Goal: Check status: Check status

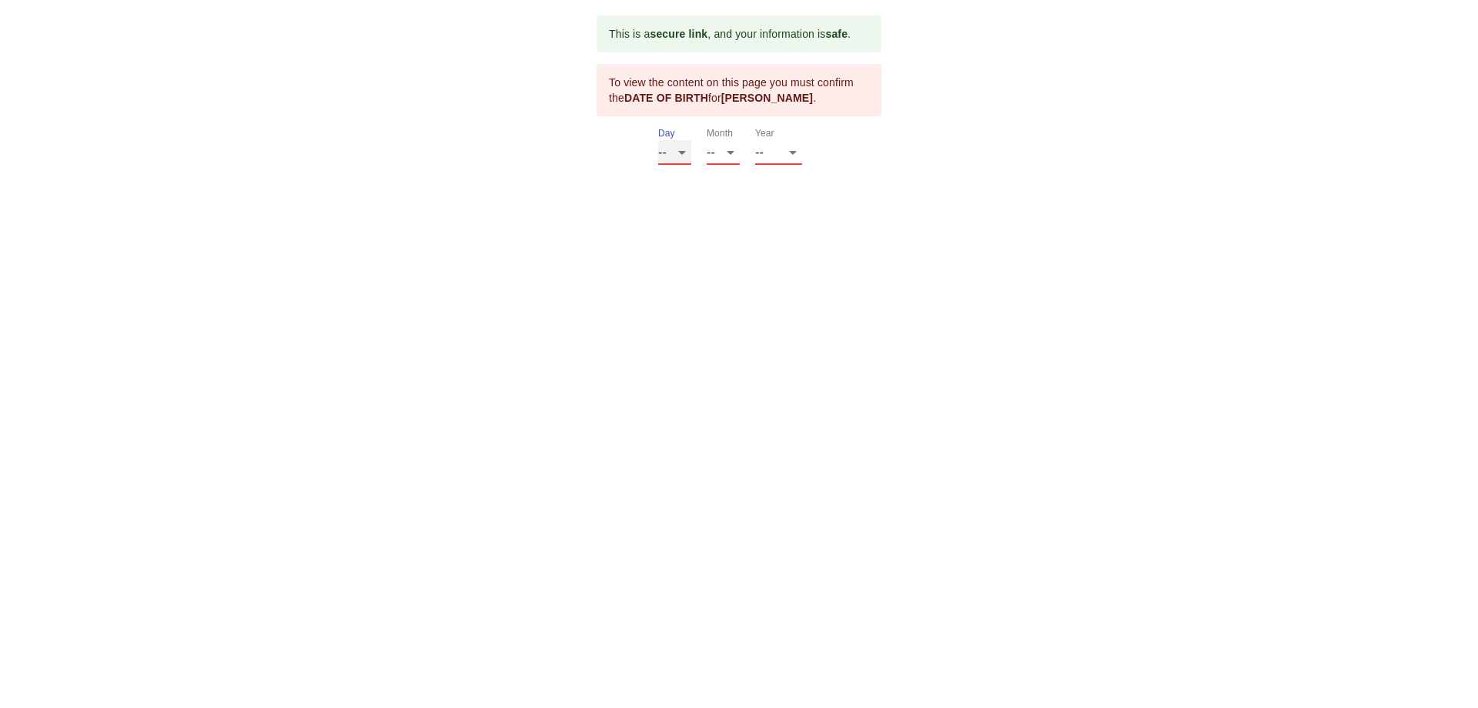
click at [684, 150] on select "-- 01 02 03 04 05 06 07 08 09 10 11 12 13 14 15 16 17 18 19 20 21 22 23 24 25 2…" at bounding box center [674, 152] width 33 height 25
select select "04"
click at [658, 140] on select "-- 01 02 03 04 05 06 07 08 09 10 11 12 13 14 15 16 17 18 19 20 21 22 23 24 25 2…" at bounding box center [674, 152] width 33 height 25
click at [728, 152] on select "-- 01 02 03 04 05 06 07 08 09 10 11 12" at bounding box center [723, 152] width 33 height 25
select select "11"
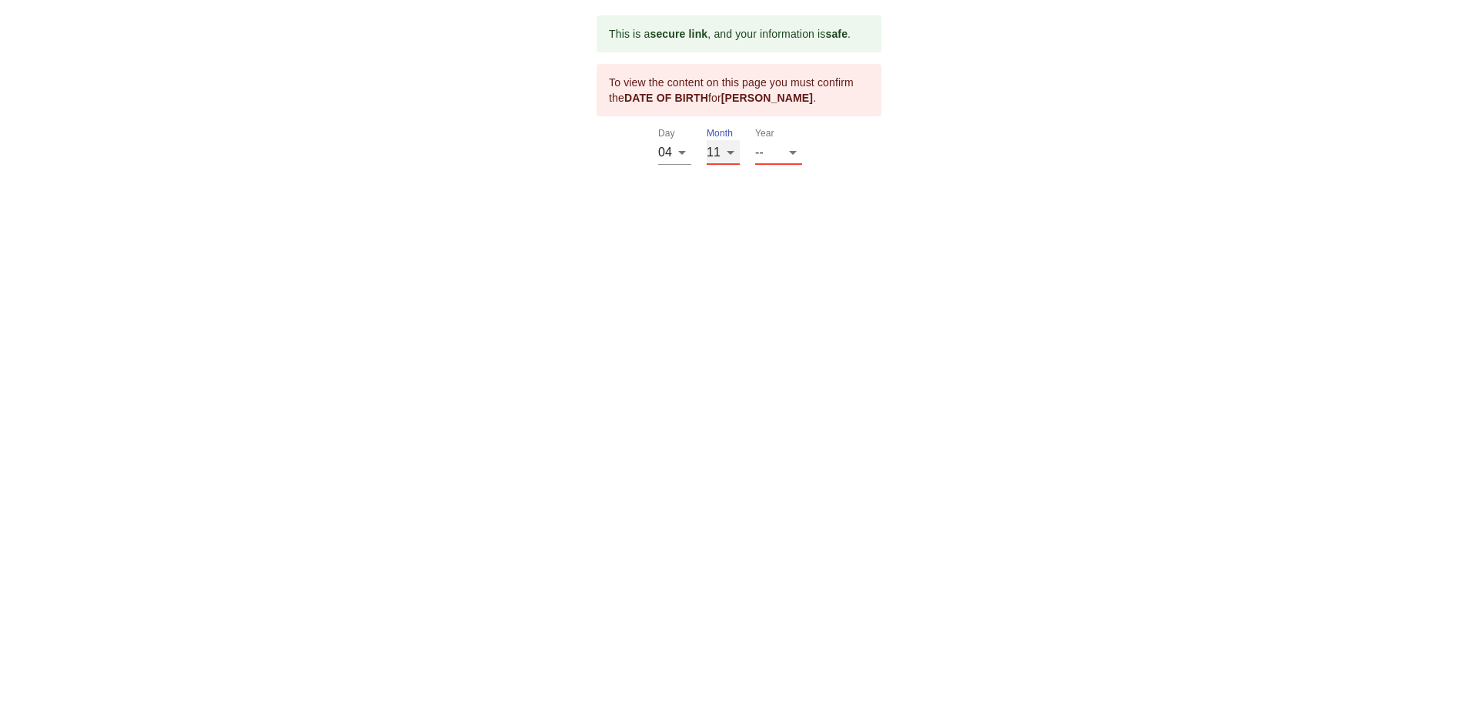
click at [707, 140] on select "-- 01 02 03 04 05 06 07 08 09 10 11 12" at bounding box center [723, 152] width 33 height 25
click at [791, 154] on select "-- 2025 2024 2023 2022 2021 2020 2019 2018 2017 2016 2015 2014 2013 2012 2011 2…" at bounding box center [778, 152] width 47 height 25
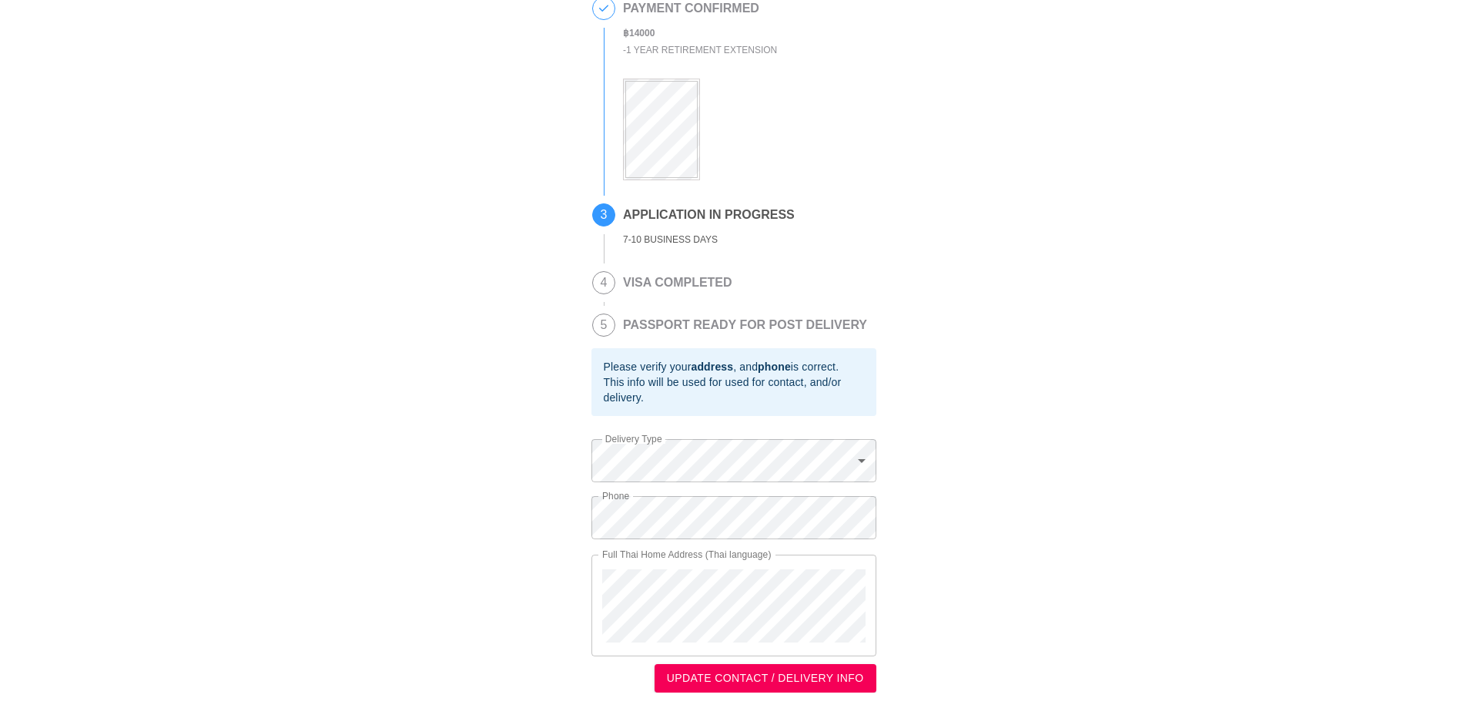
scroll to position [267, 0]
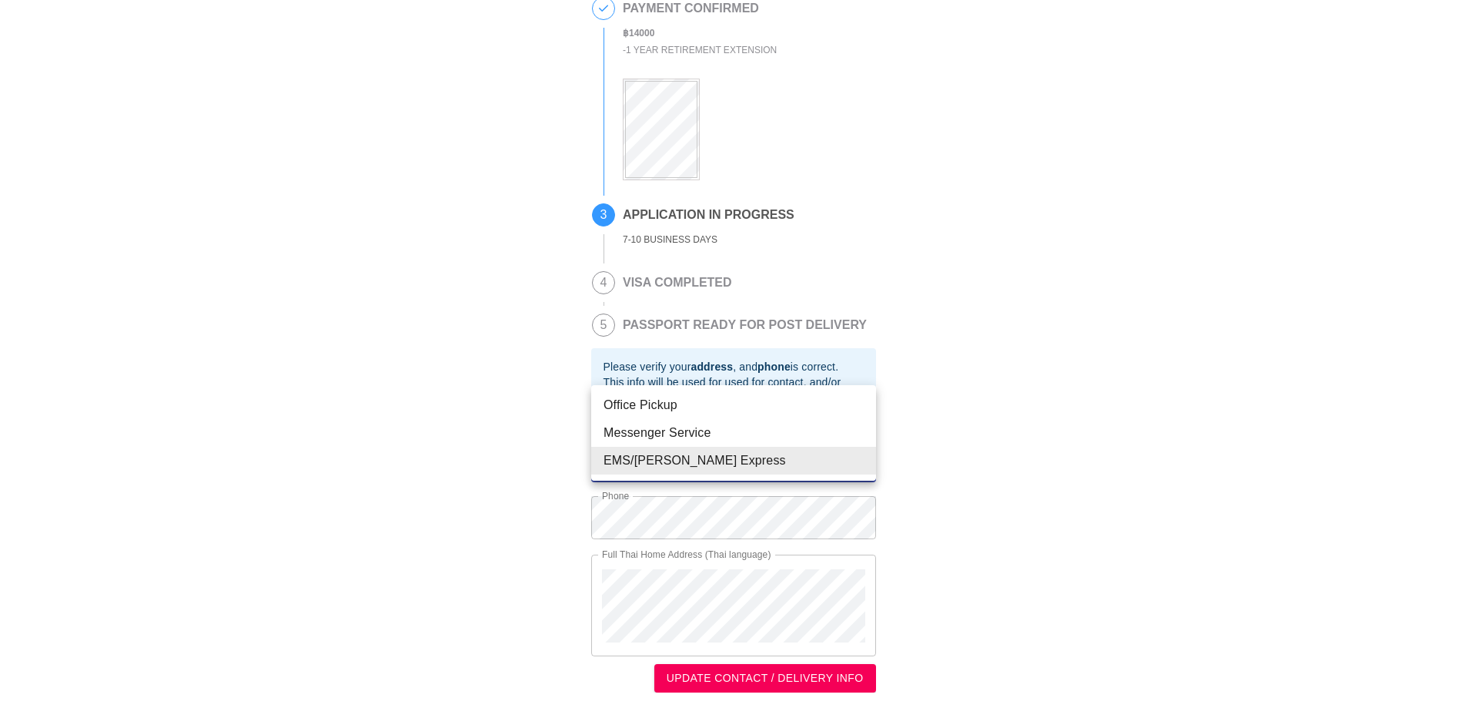
click at [863, 461] on body "This is a secure link , and your information is safe . 1 PASSPORT RECEIVED [PER…" at bounding box center [739, 225] width 1478 height 963
click at [932, 472] on div at bounding box center [739, 354] width 1478 height 708
